Goal: Book appointment/travel/reservation

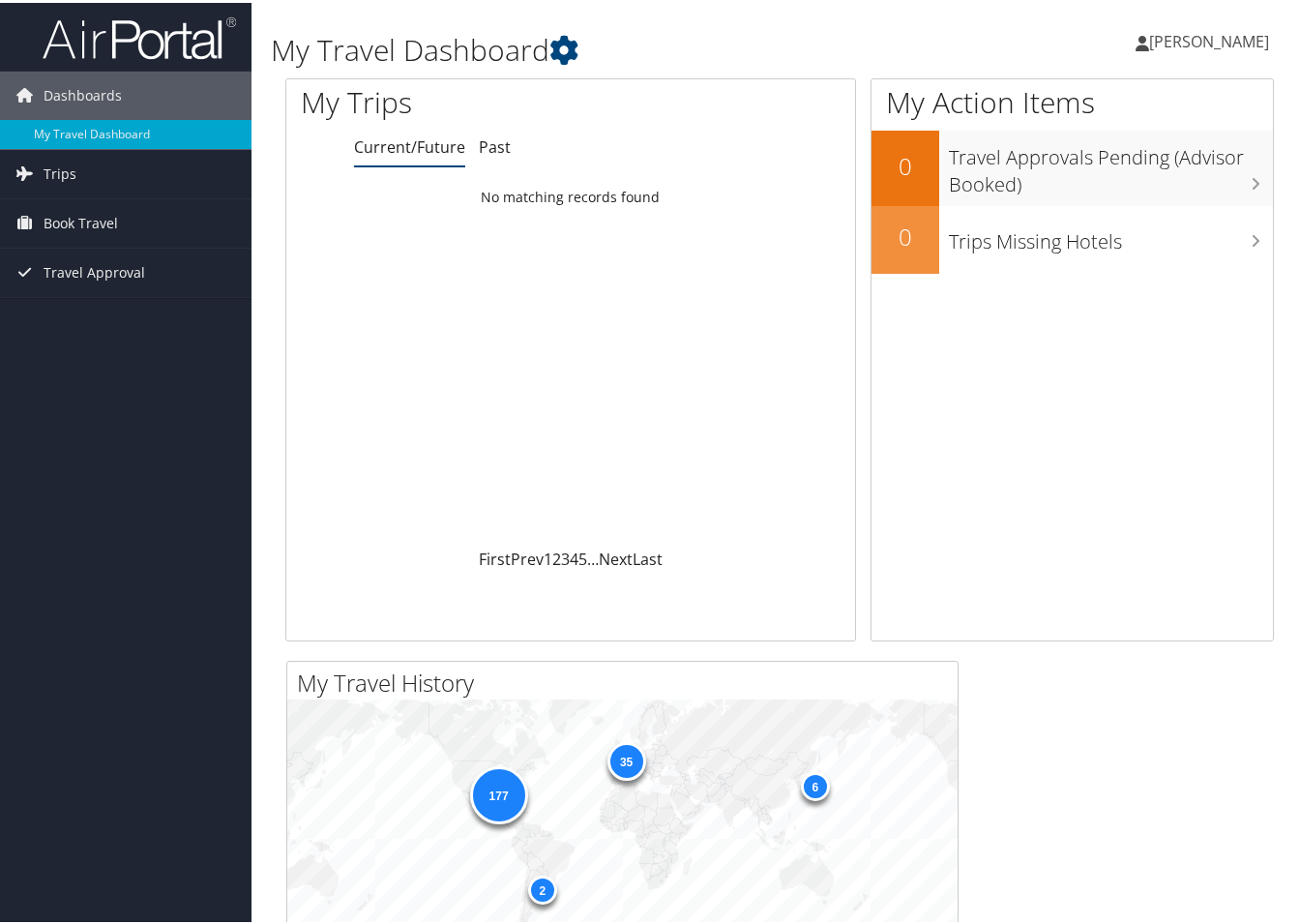
click at [56, 177] on span "Trips" at bounding box center [59, 171] width 33 height 48
click at [105, 214] on link "Current/Future Trips" at bounding box center [126, 210] width 251 height 29
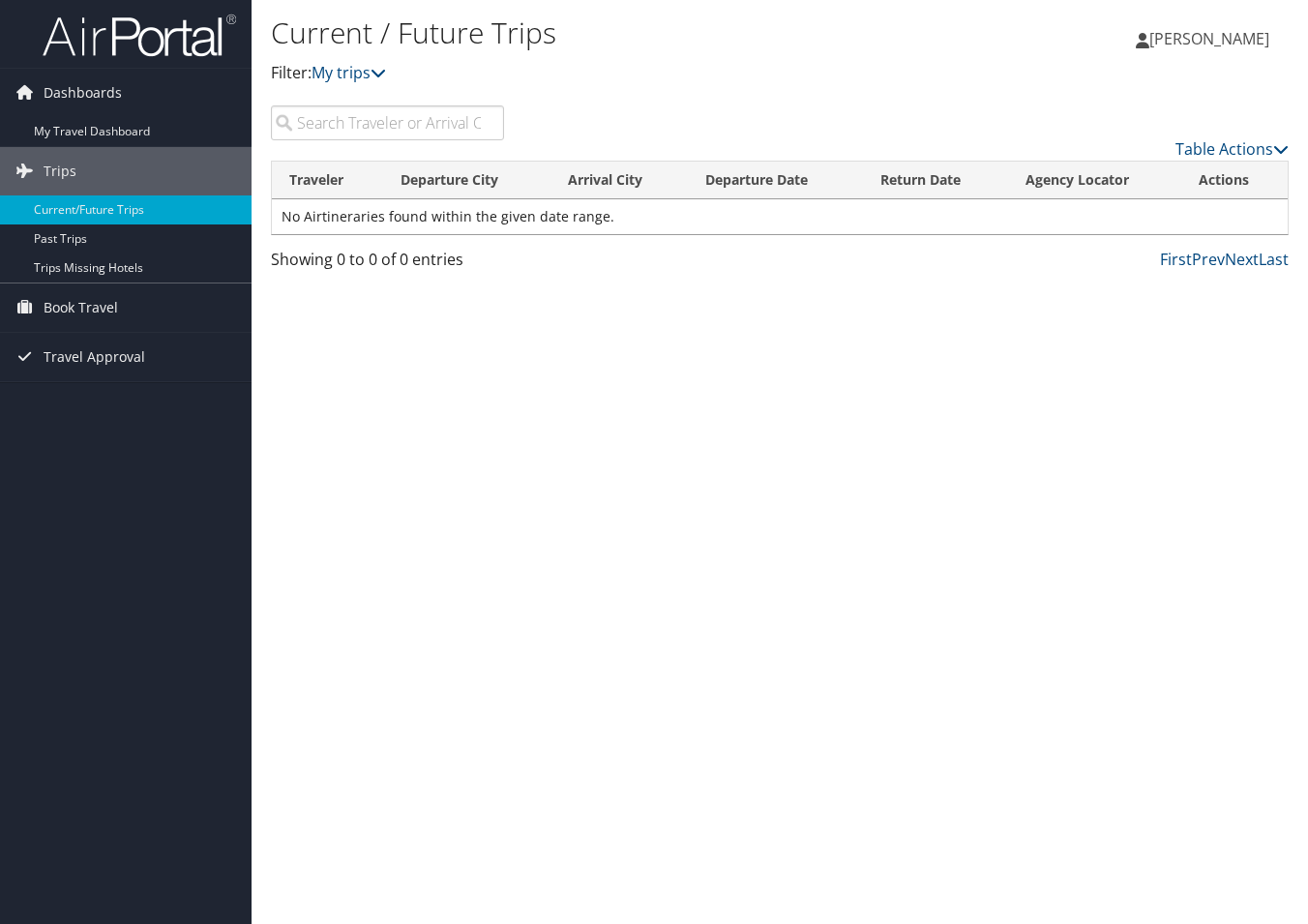
click at [54, 303] on span "Book Travel" at bounding box center [80, 307] width 74 height 48
click at [96, 406] on link "Book/Manage Online Trips" at bounding box center [126, 403] width 251 height 29
